Goal: Consume media (video, audio)

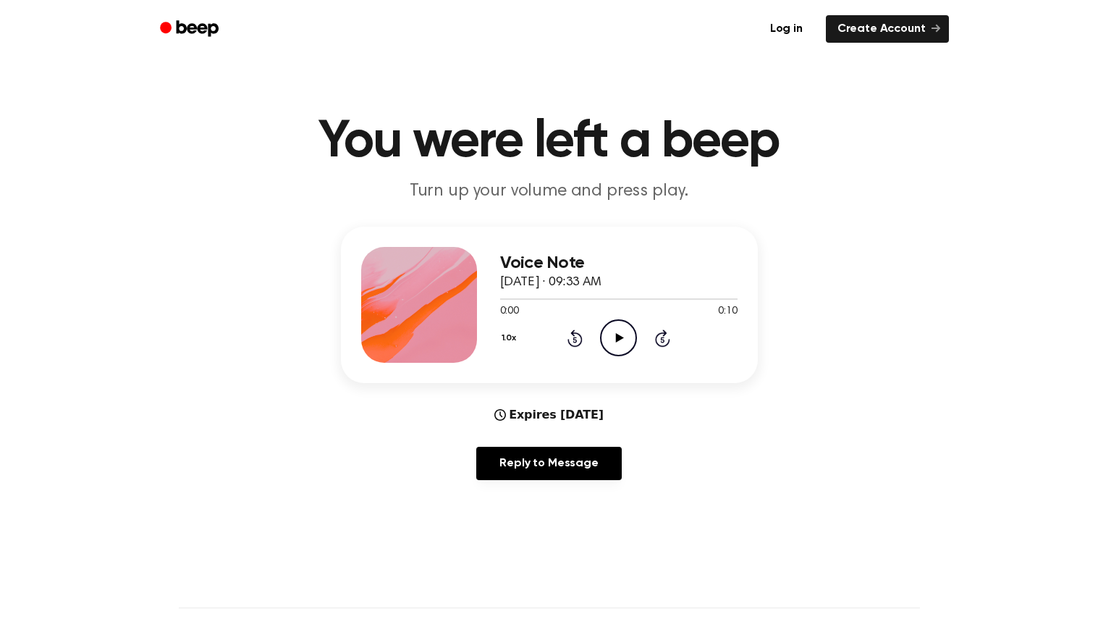
click at [616, 348] on icon "Play Audio" at bounding box center [618, 337] width 37 height 37
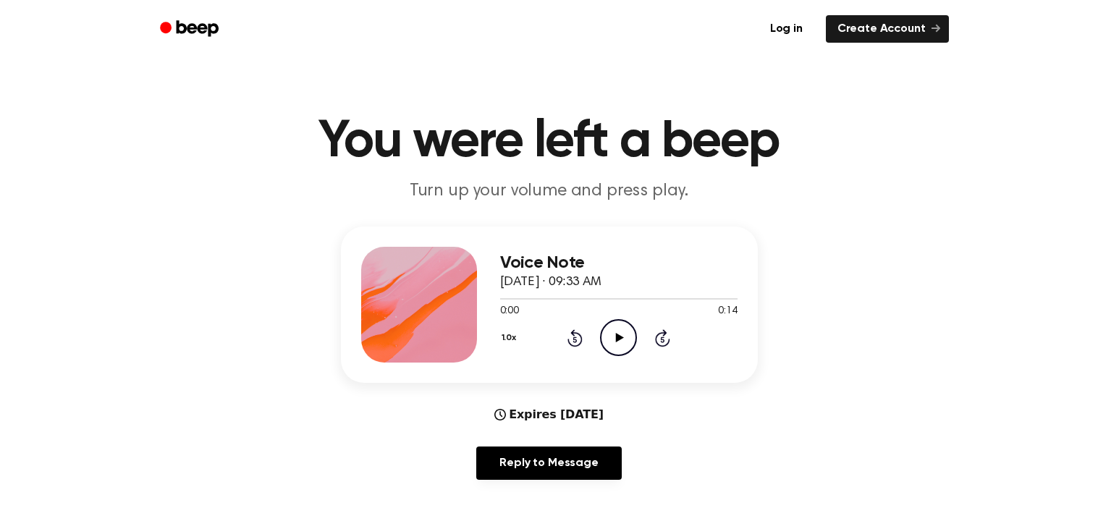
click at [615, 339] on icon "Play Audio" at bounding box center [618, 337] width 37 height 37
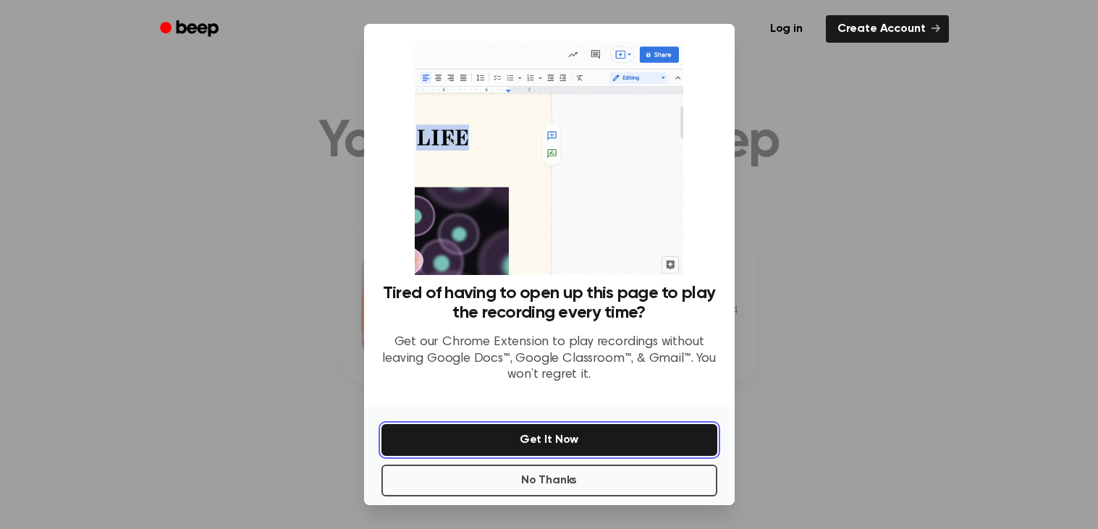
click at [459, 442] on button "Get It Now" at bounding box center [549, 440] width 336 height 32
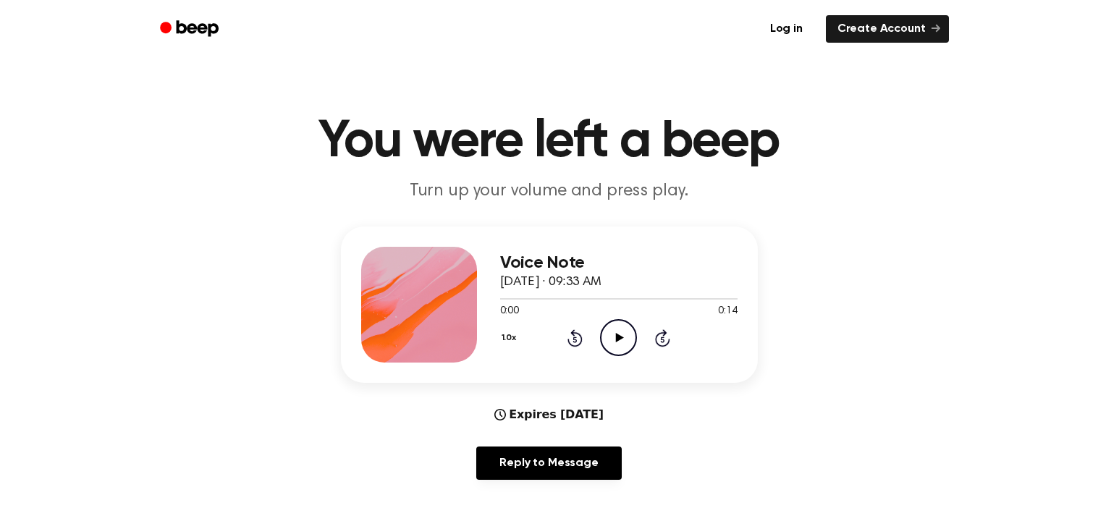
click at [623, 322] on icon "Play Audio" at bounding box center [618, 337] width 37 height 37
